Goal: Navigation & Orientation: Find specific page/section

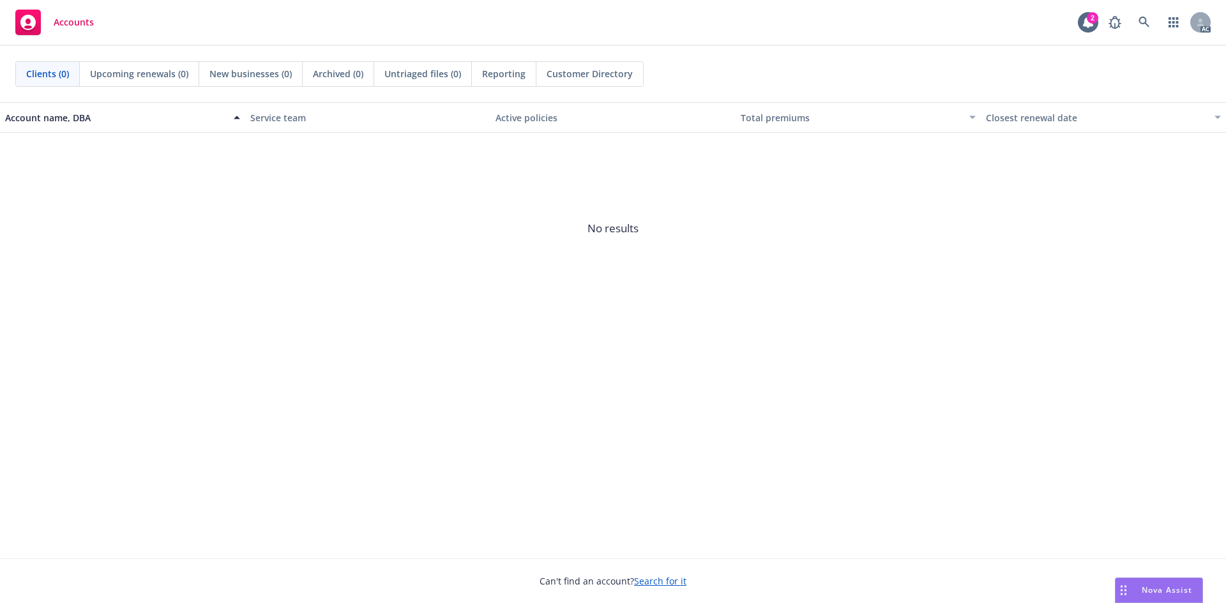
click at [390, 413] on div "Account name, DBA Service team Active policies Total premiums Closest renewal d…" at bounding box center [613, 330] width 1226 height 457
